Goal: Obtain resource: Download file/media

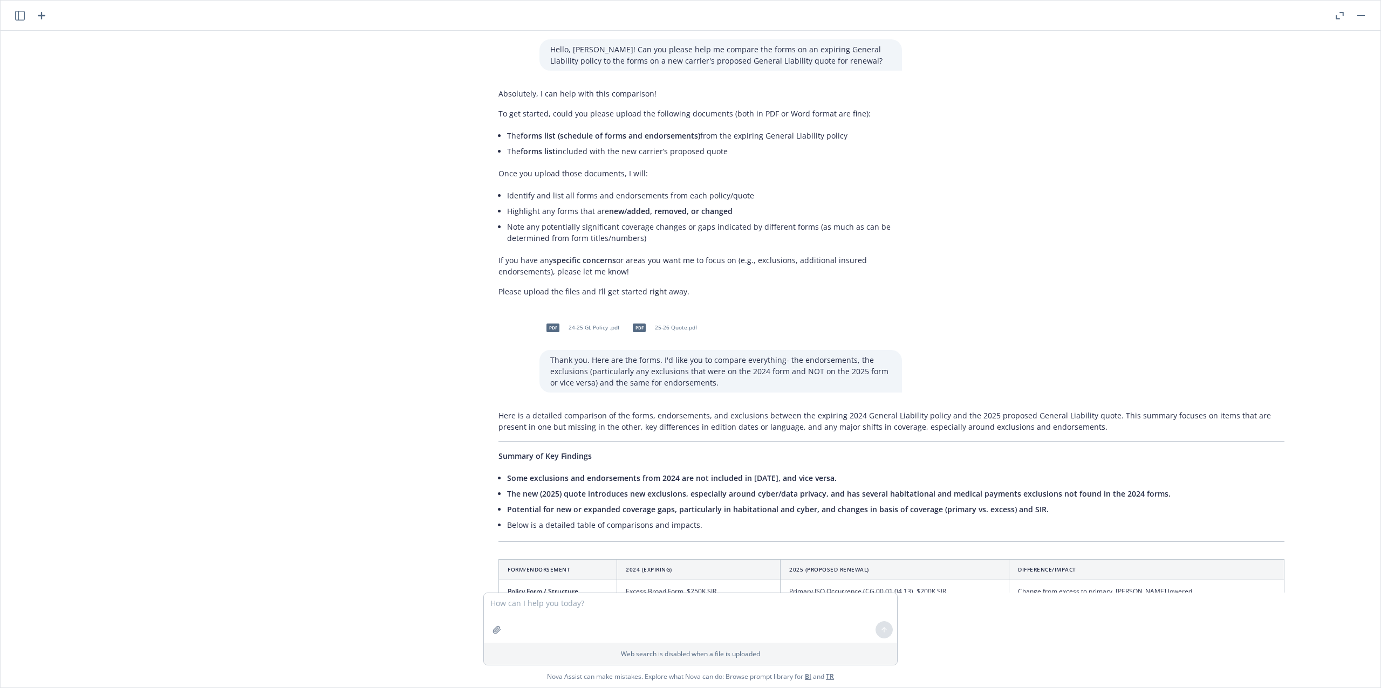
scroll to position [72, 0]
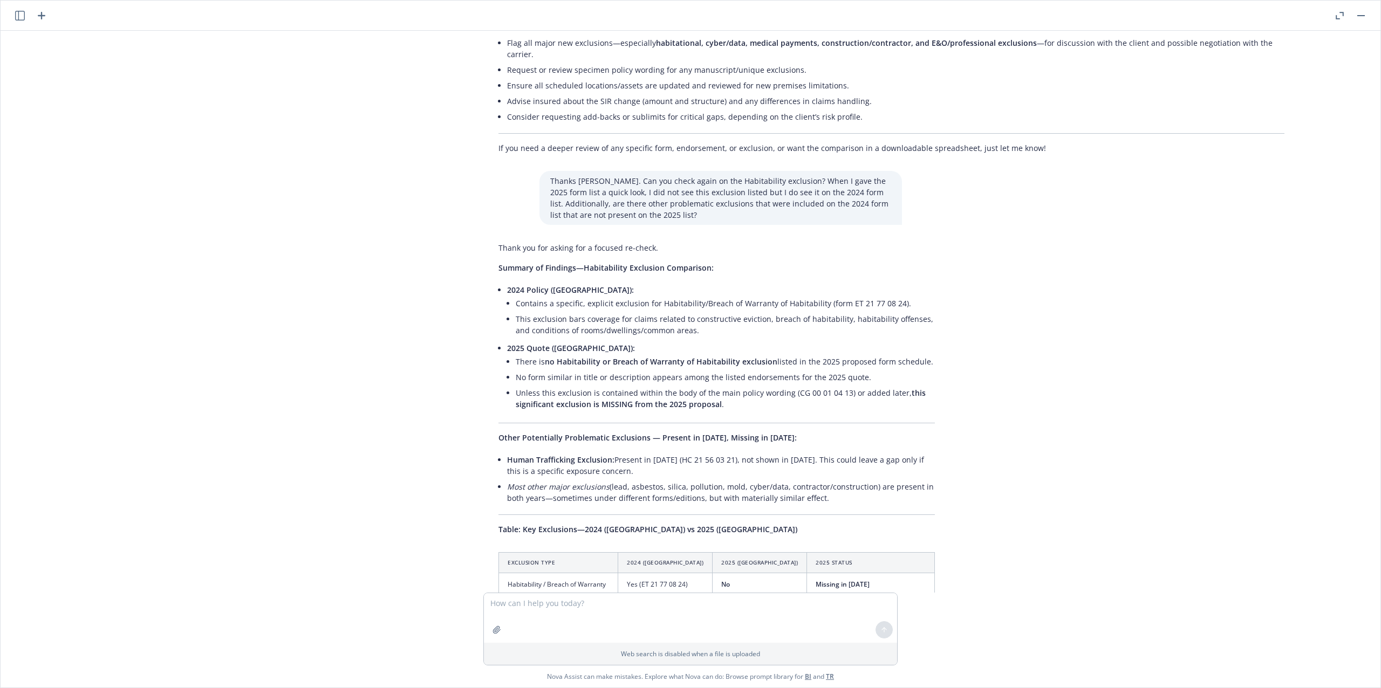
click at [577, 628] on textarea at bounding box center [690, 618] width 413 height 50
type textarea "Hi [PERSON_NAME]. Can you help me format this document so it looks more polishe…"
click at [489, 626] on button "button" at bounding box center [496, 629] width 17 height 17
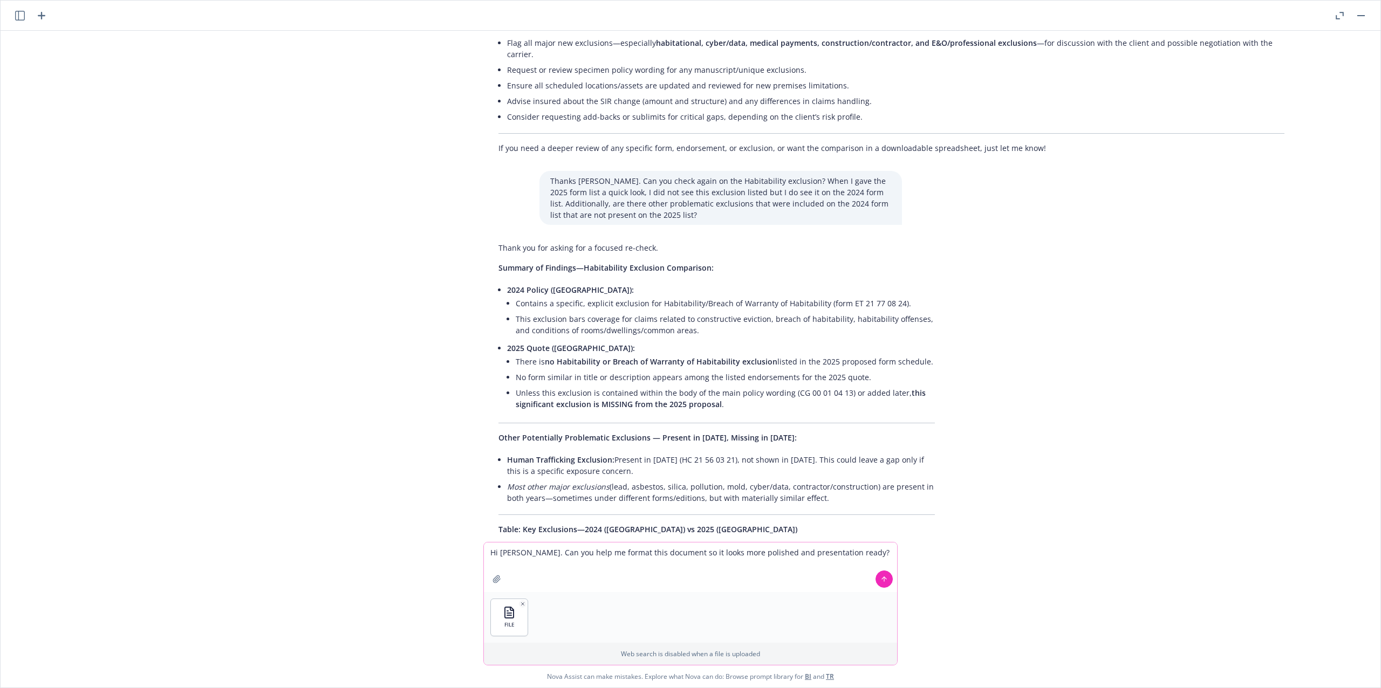
click at [887, 581] on button at bounding box center [883, 579] width 17 height 17
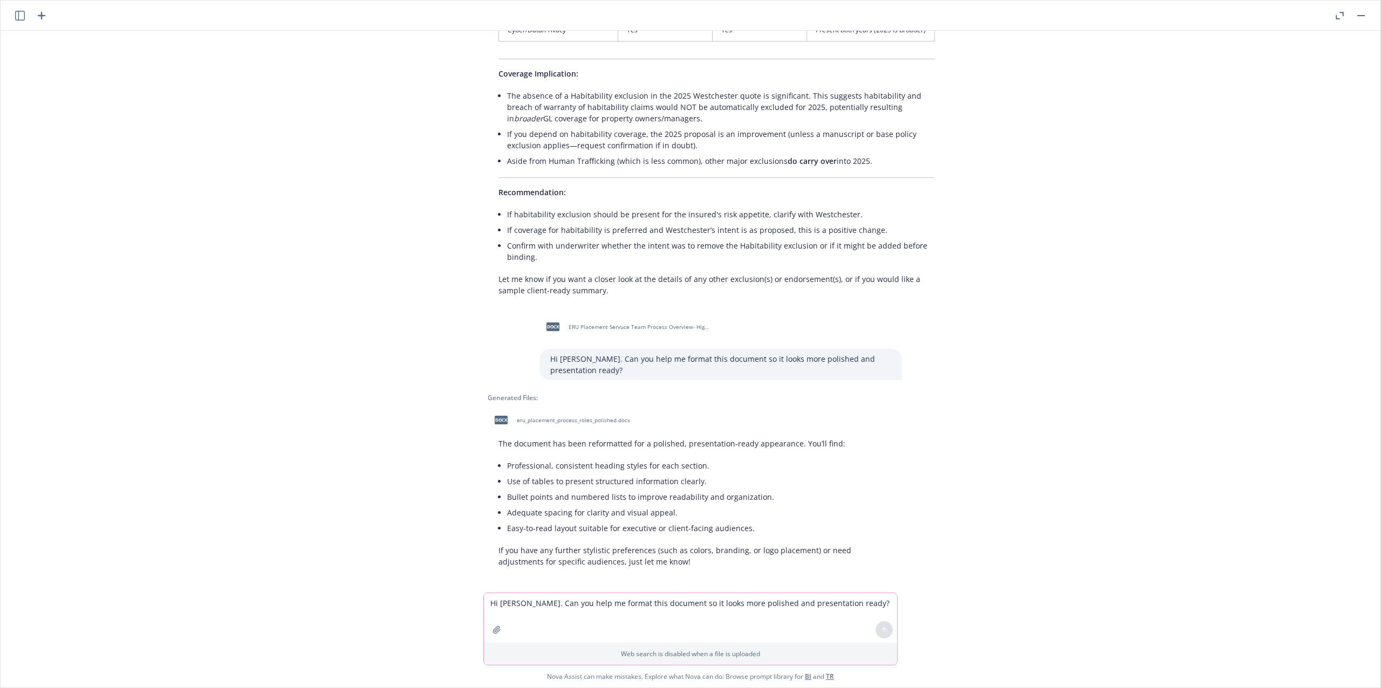
scroll to position [1744, 0]
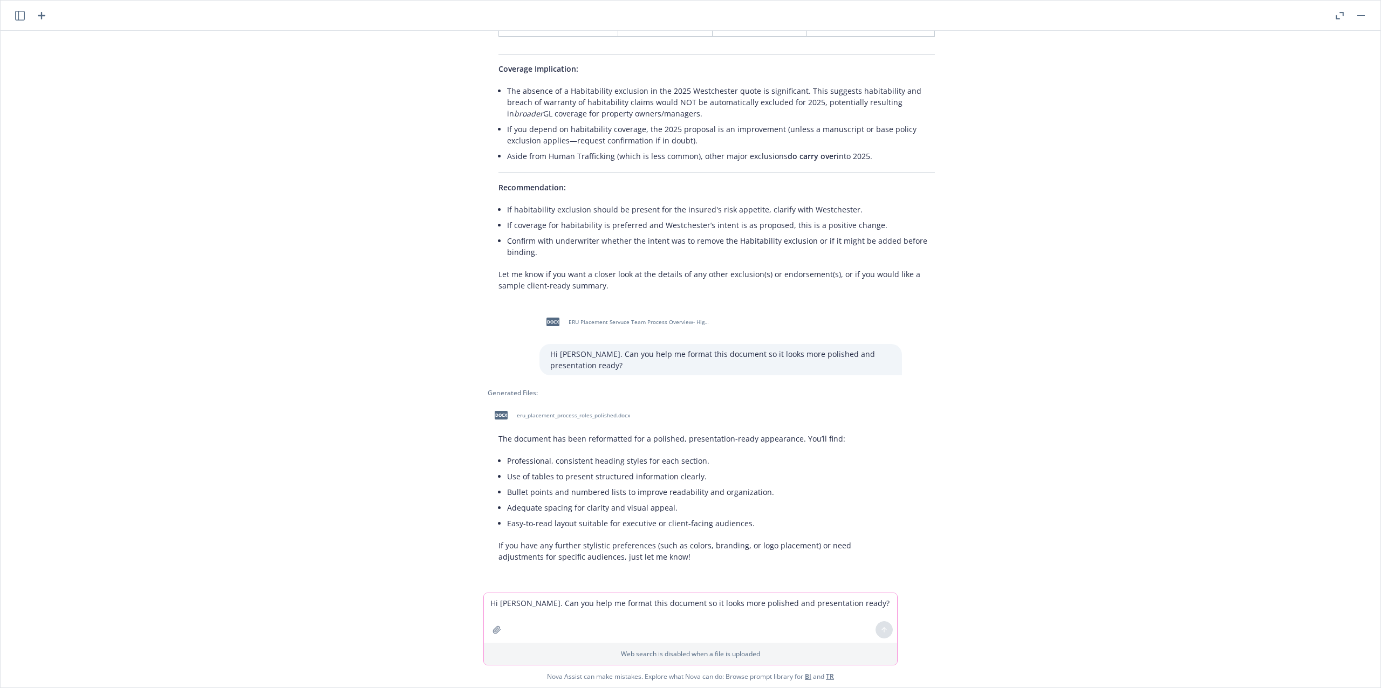
click at [495, 412] on span "docx" at bounding box center [501, 415] width 13 height 8
click at [615, 598] on textarea "Hi [PERSON_NAME]. Can you help me format this document so it looks more polishe…" at bounding box center [690, 618] width 413 height 50
type textarea "Hi [PERSON_NAME]. Any chance you can make this look more visually appealing"
